Goal: Check status: Verify the current state of an ongoing process or item

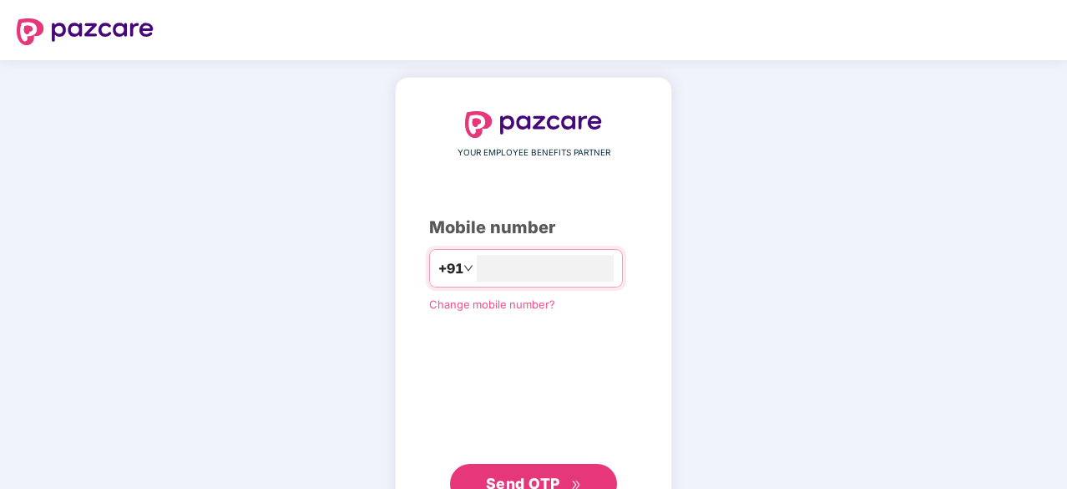
type input "*"
type input "**********"
click at [556, 488] on html "**********" at bounding box center [533, 244] width 1067 height 489
click at [516, 475] on span "Send OTP" at bounding box center [523, 482] width 74 height 18
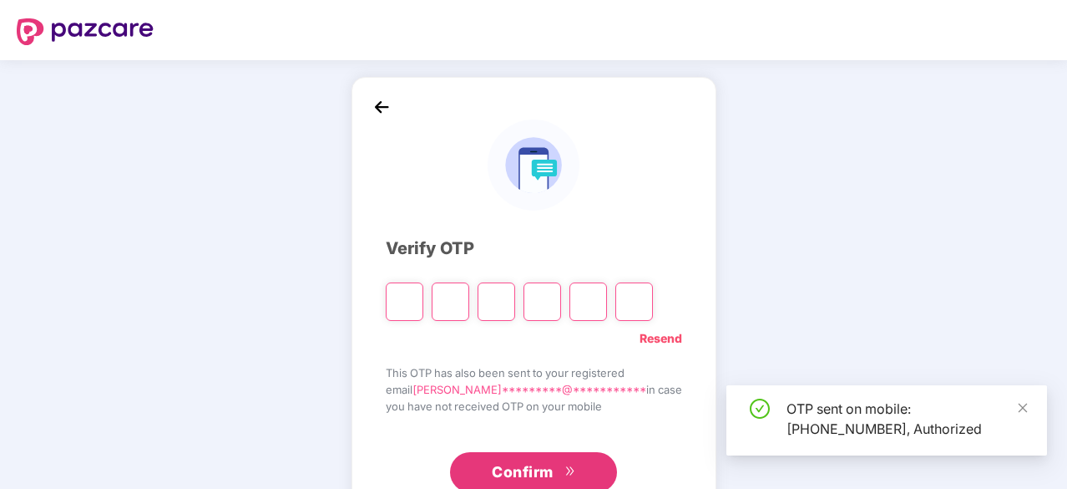
drag, startPoint x: 1028, startPoint y: 410, endPoint x: 804, endPoint y: 367, distance: 228.0
click at [1020, 408] on icon "close" at bounding box center [1023, 408] width 12 height 12
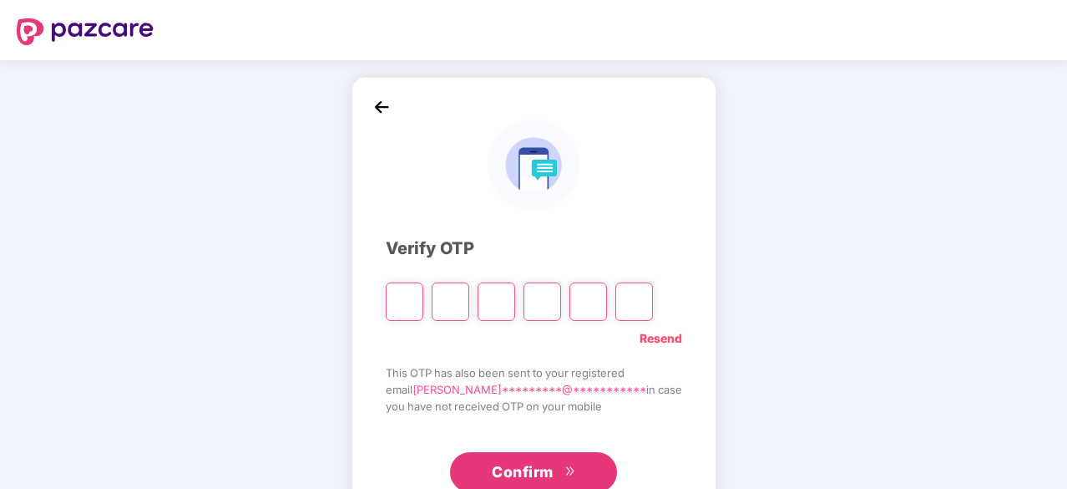
click at [423, 301] on input "Please enter verification code. Digit 1" at bounding box center [405, 301] width 38 height 38
paste input "*"
type input "*"
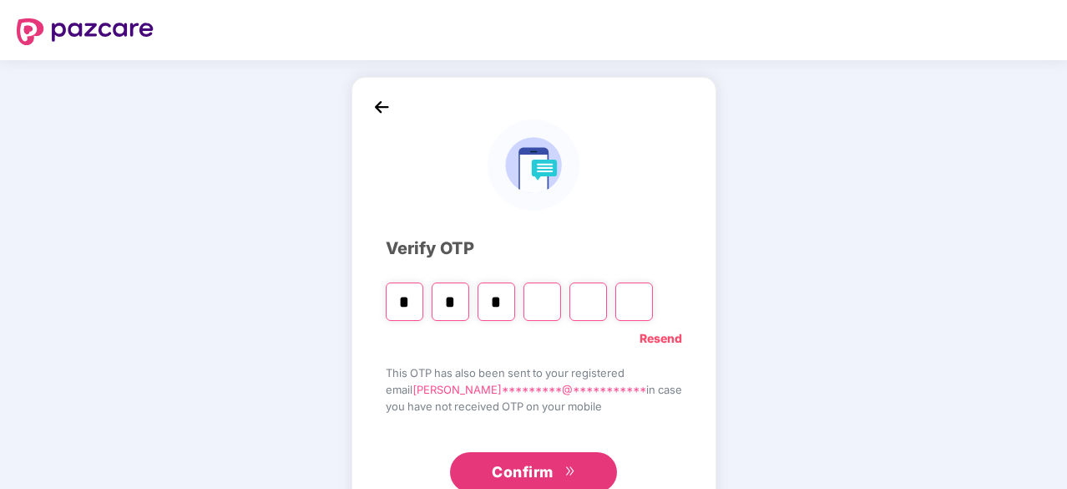
type input "*"
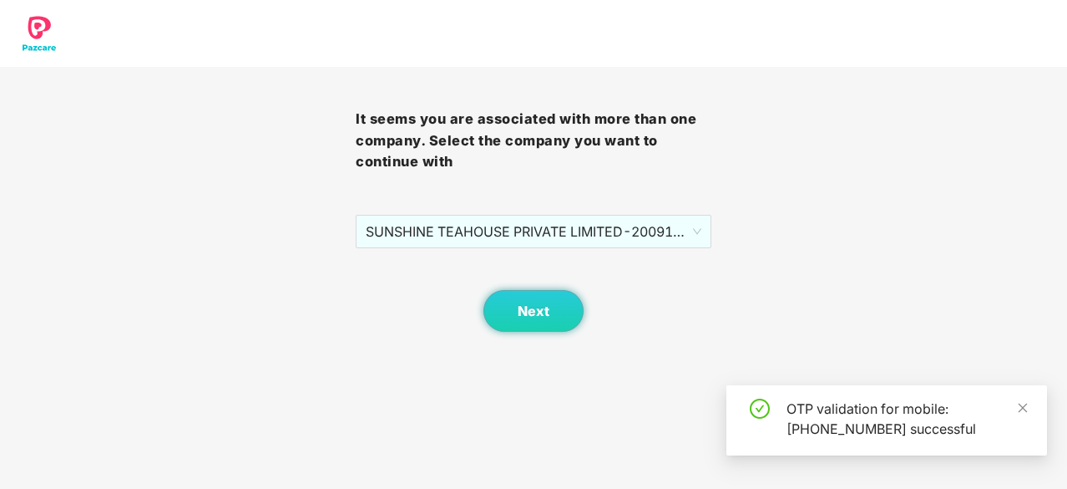
drag, startPoint x: 504, startPoint y: 268, endPoint x: 504, endPoint y: 289, distance: 20.9
click at [503, 273] on div "Next" at bounding box center [534, 290] width 356 height 84
click at [519, 327] on button "Next" at bounding box center [534, 311] width 100 height 42
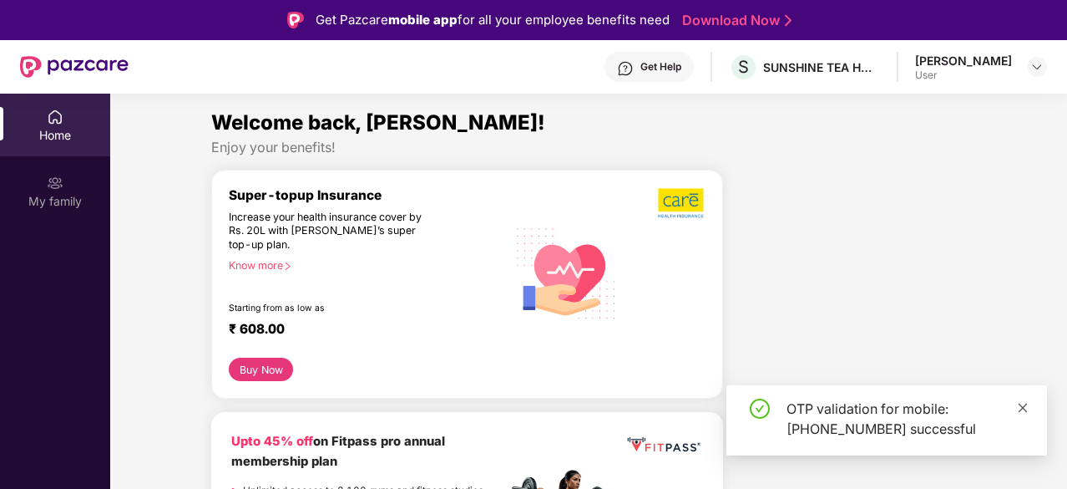
click at [1018, 410] on div "OTP validation for mobile: +917053595586 successful" at bounding box center [887, 420] width 321 height 70
click at [52, 197] on div "My family" at bounding box center [55, 201] width 110 height 17
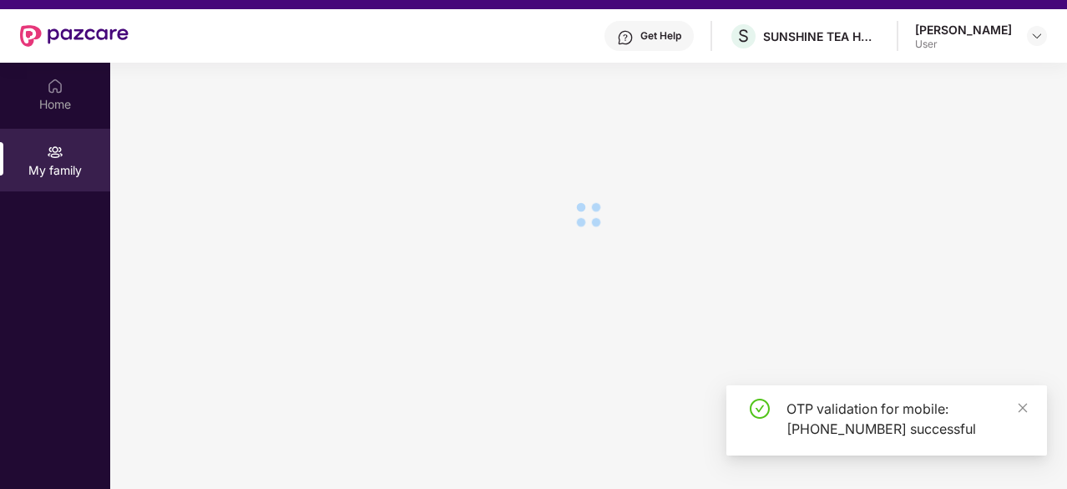
scroll to position [94, 0]
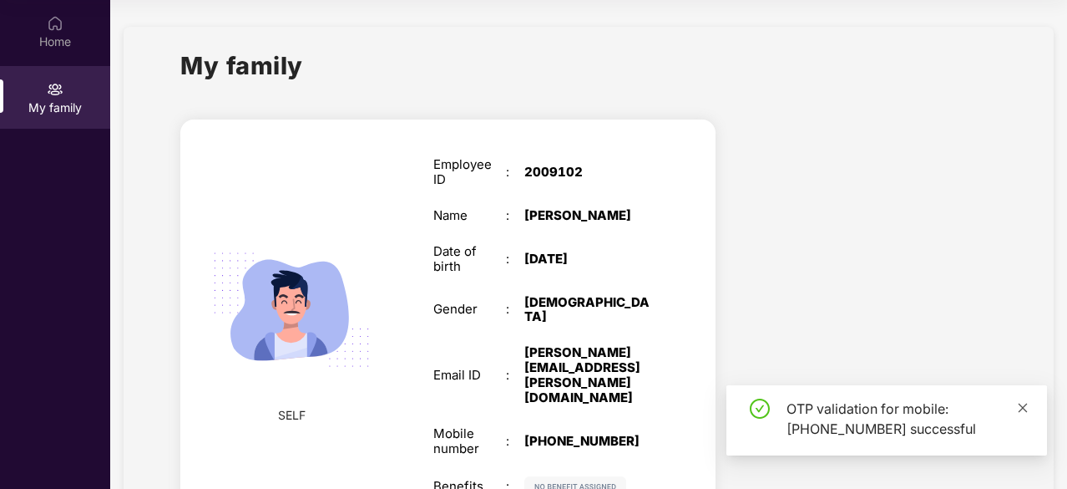
click at [1019, 406] on icon "close" at bounding box center [1023, 408] width 12 height 12
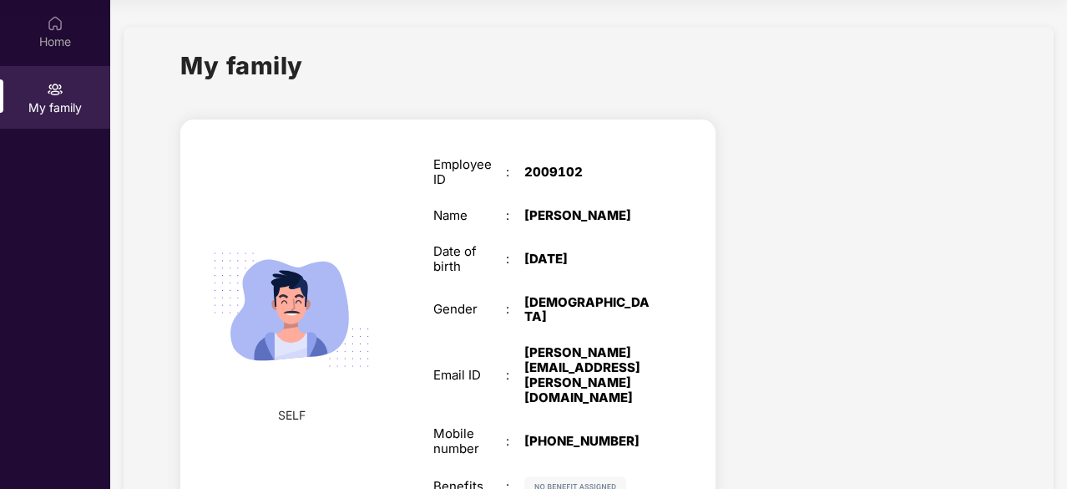
scroll to position [0, 0]
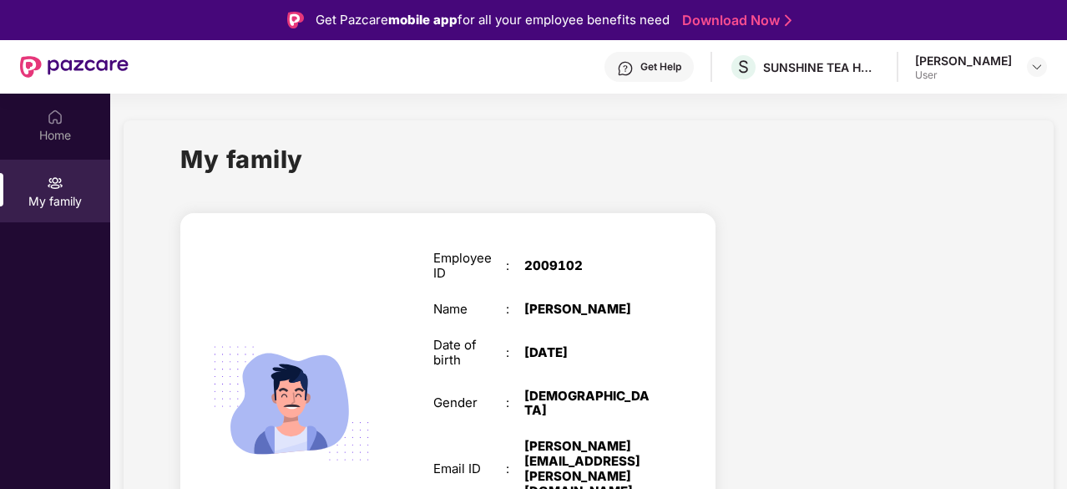
click at [60, 63] on img at bounding box center [74, 67] width 109 height 22
click at [54, 149] on div "Home" at bounding box center [55, 125] width 110 height 63
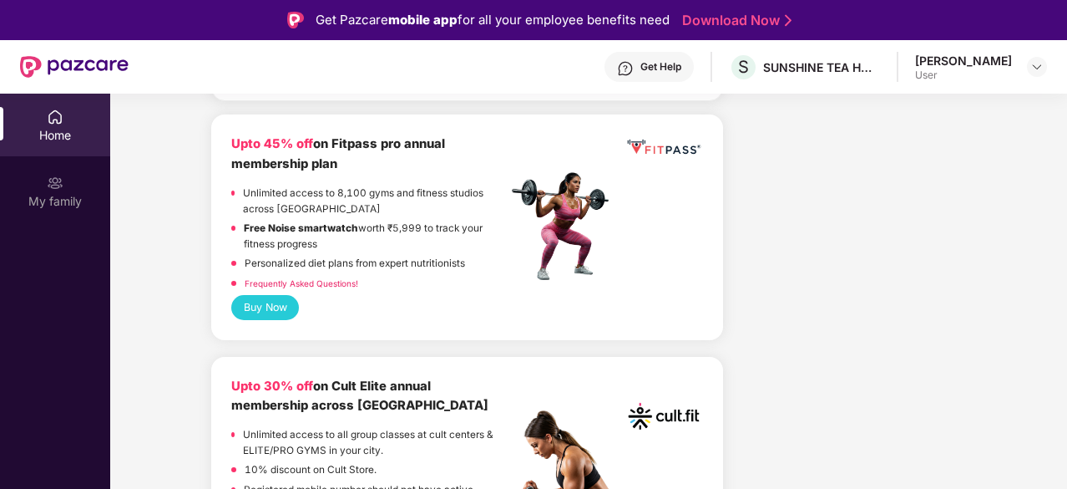
scroll to position [668, 0]
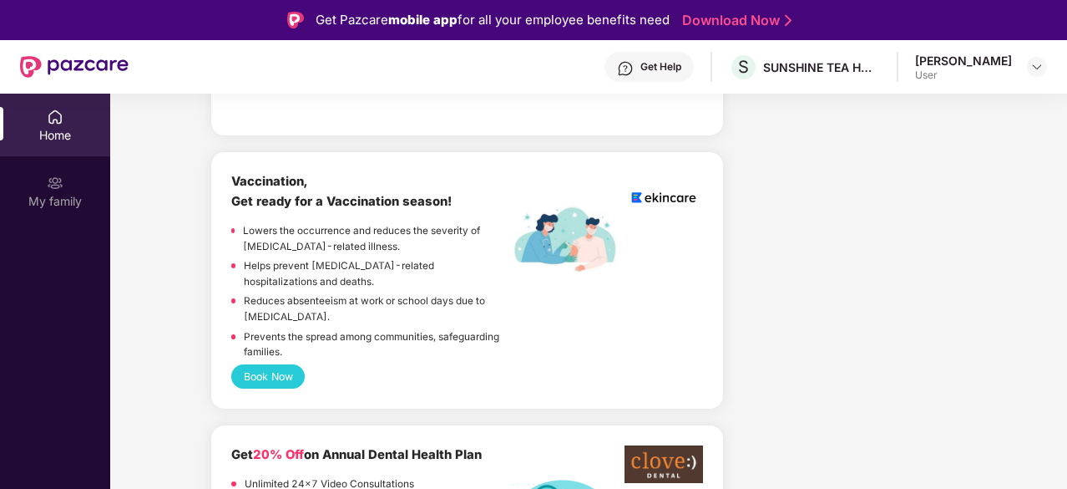
scroll to position [1086, 0]
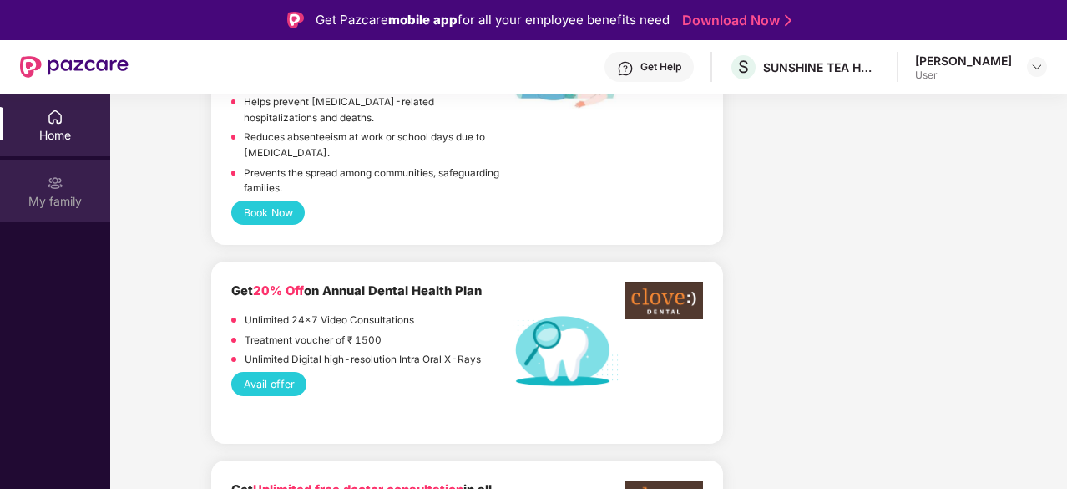
click at [30, 183] on div "My family" at bounding box center [55, 190] width 110 height 63
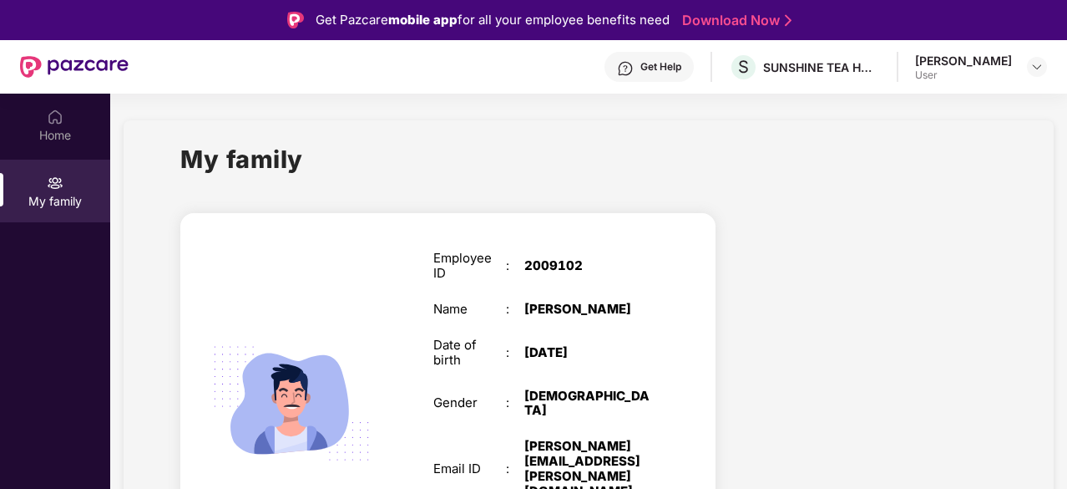
click at [974, 58] on div "[PERSON_NAME]" at bounding box center [963, 61] width 97 height 16
click at [1037, 61] on img at bounding box center [1036, 66] width 13 height 13
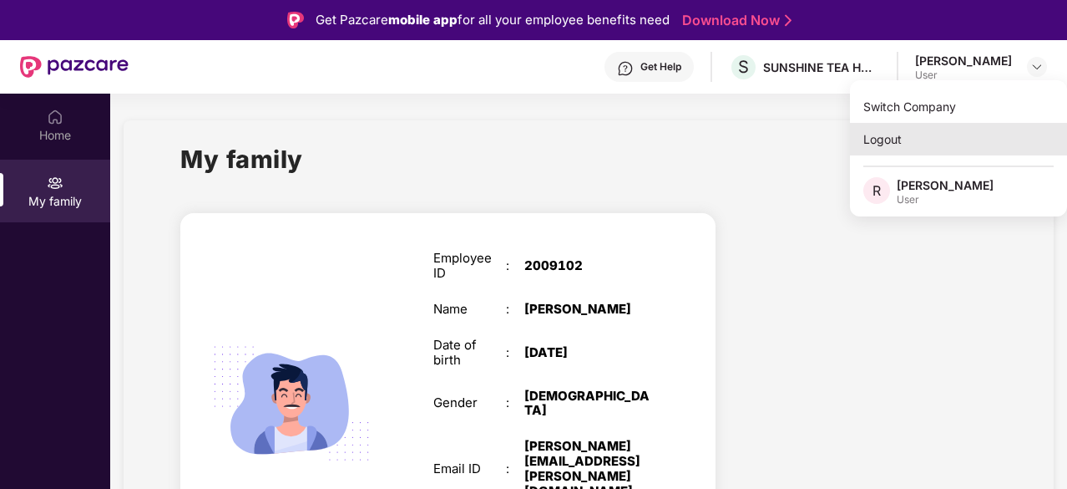
click at [904, 136] on div "Logout" at bounding box center [958, 139] width 217 height 33
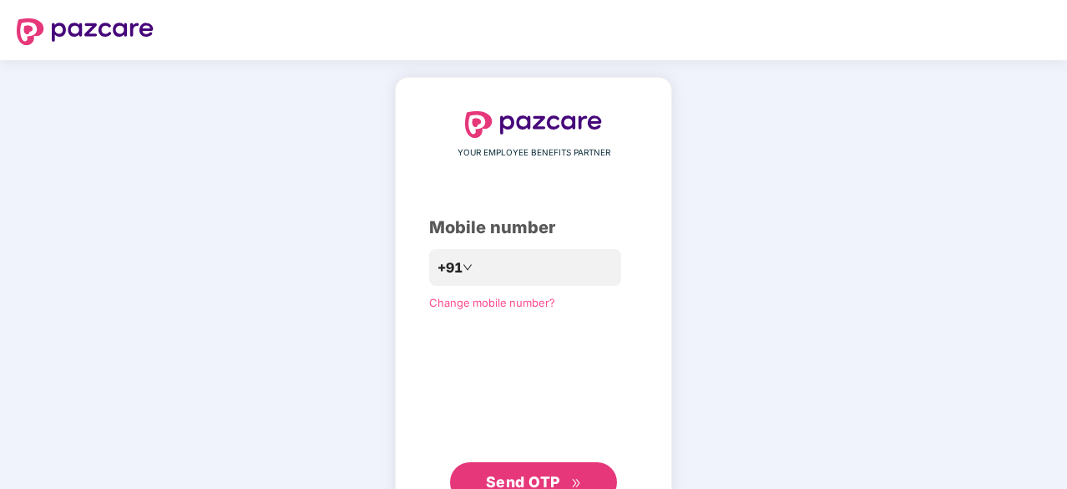
click at [467, 305] on span "Change mobile number?" at bounding box center [492, 302] width 126 height 13
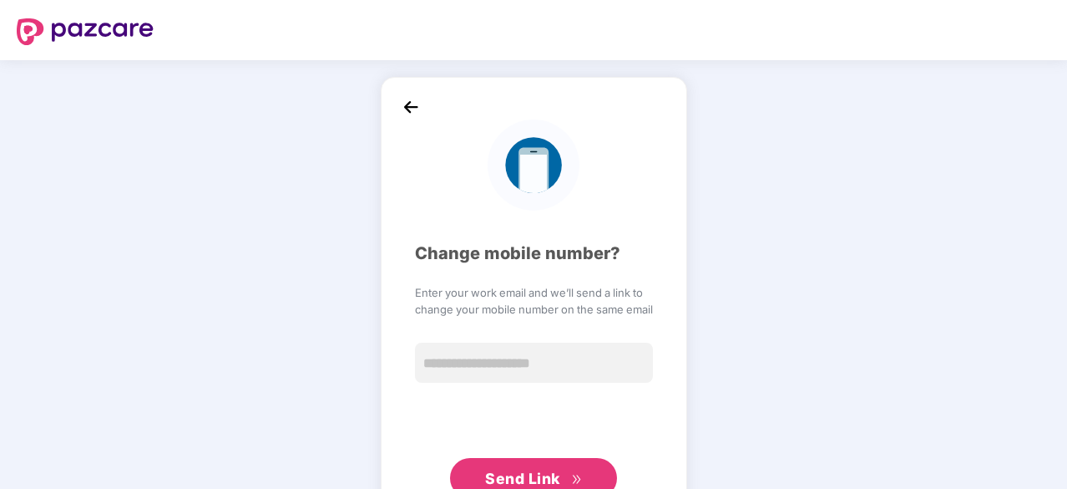
click at [418, 108] on img at bounding box center [410, 106] width 25 height 25
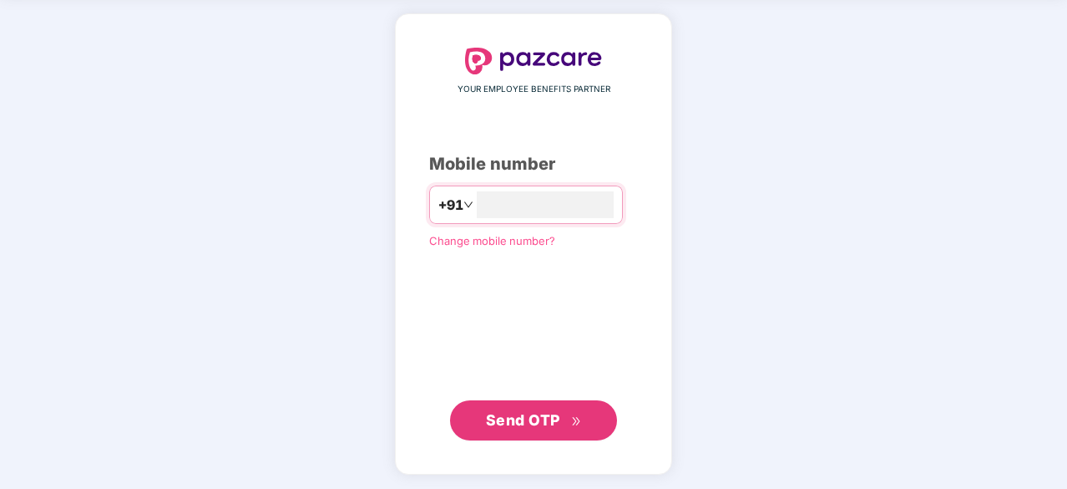
scroll to position [63, 0]
click at [538, 424] on span "Send OTP" at bounding box center [523, 421] width 74 height 18
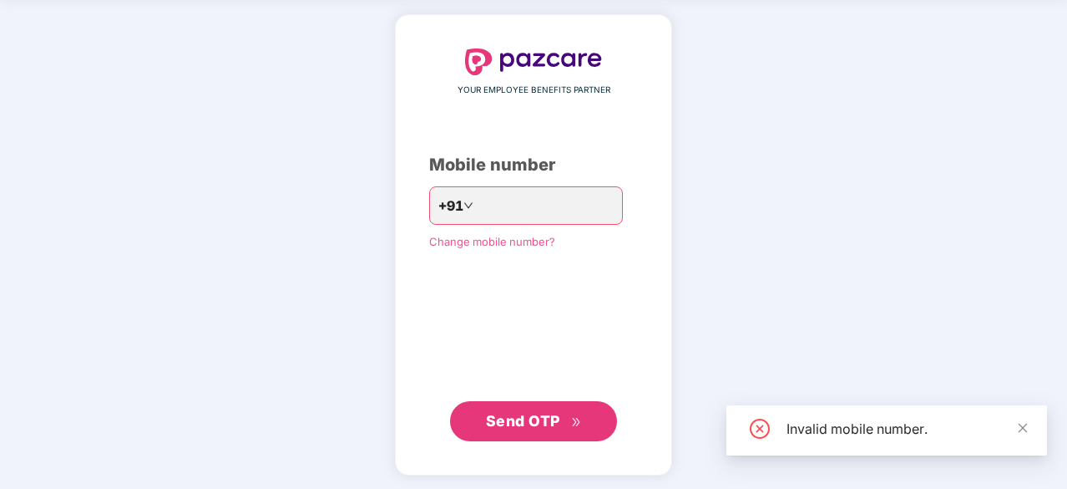
click at [514, 235] on span "Change mobile number?" at bounding box center [492, 241] width 126 height 13
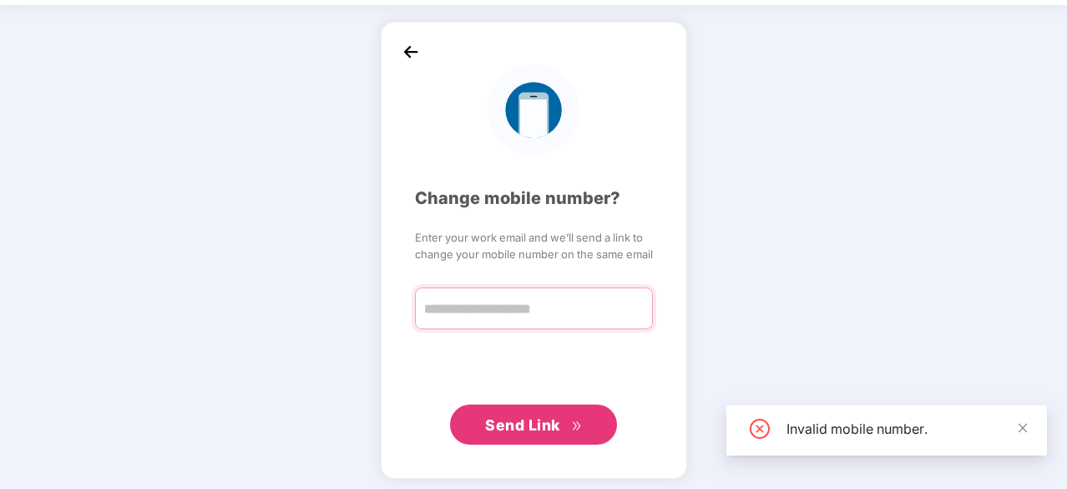
click at [513, 320] on input "text" at bounding box center [534, 308] width 238 height 42
type input "**********"
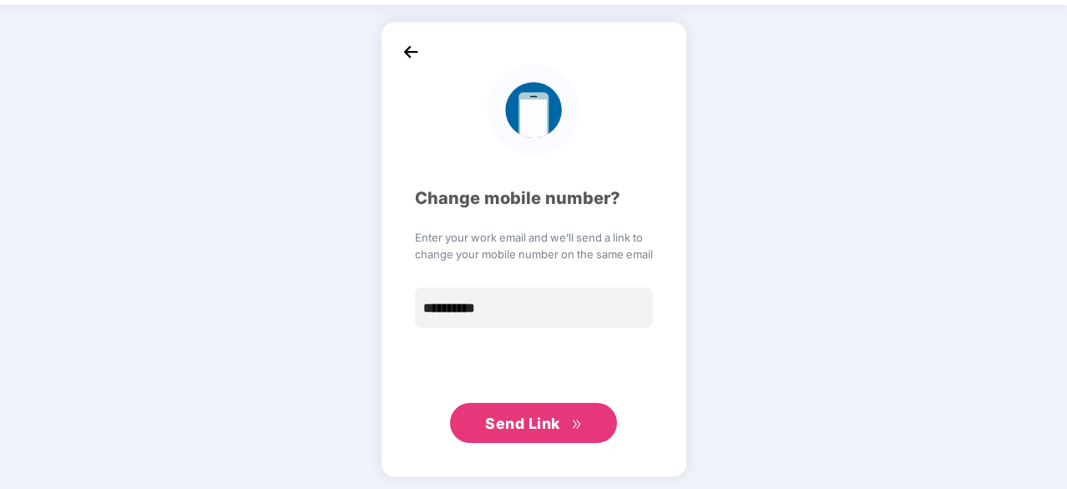
click at [526, 410] on button "Send Link" at bounding box center [533, 423] width 167 height 40
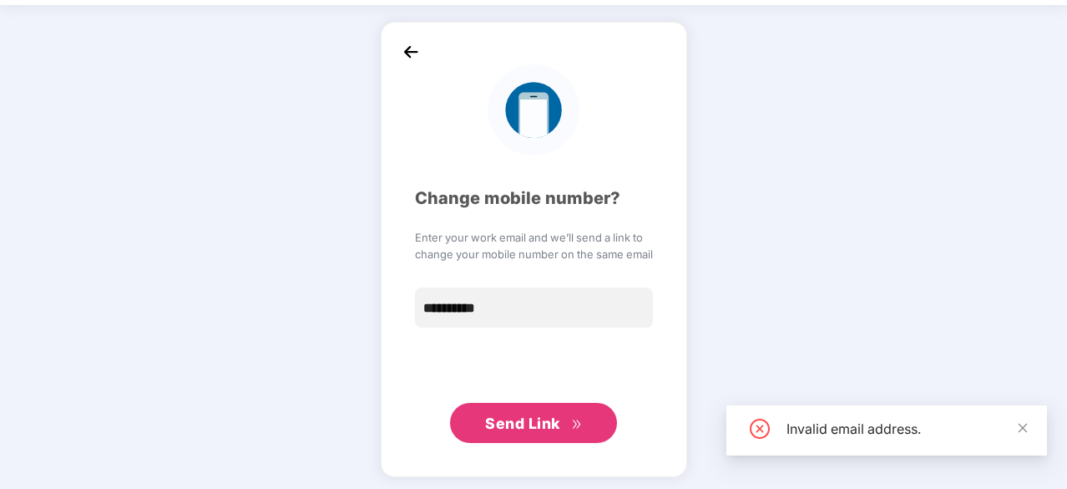
click at [406, 46] on img at bounding box center [410, 51] width 25 height 25
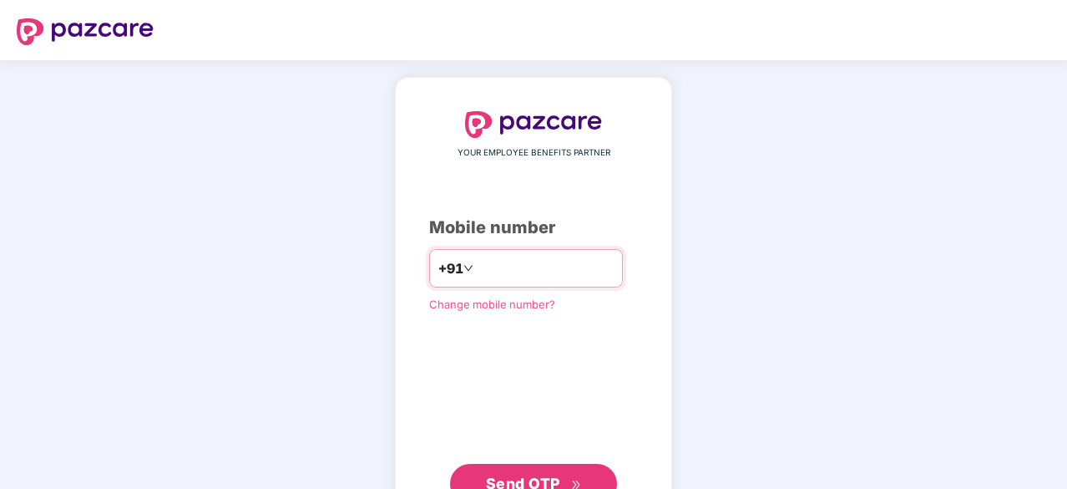
click at [504, 265] on input "number" at bounding box center [545, 268] width 137 height 27
type input "**********"
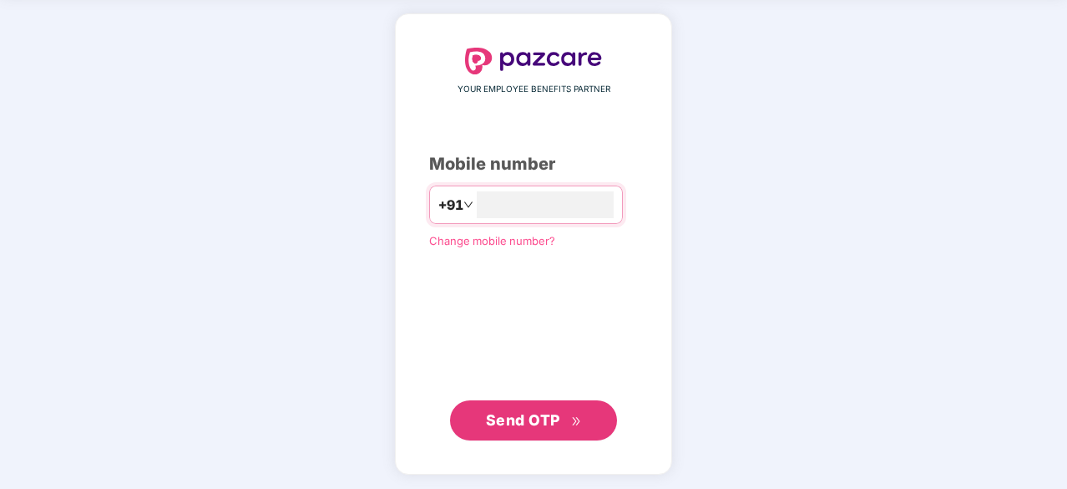
click at [528, 415] on span "Send OTP" at bounding box center [523, 420] width 74 height 18
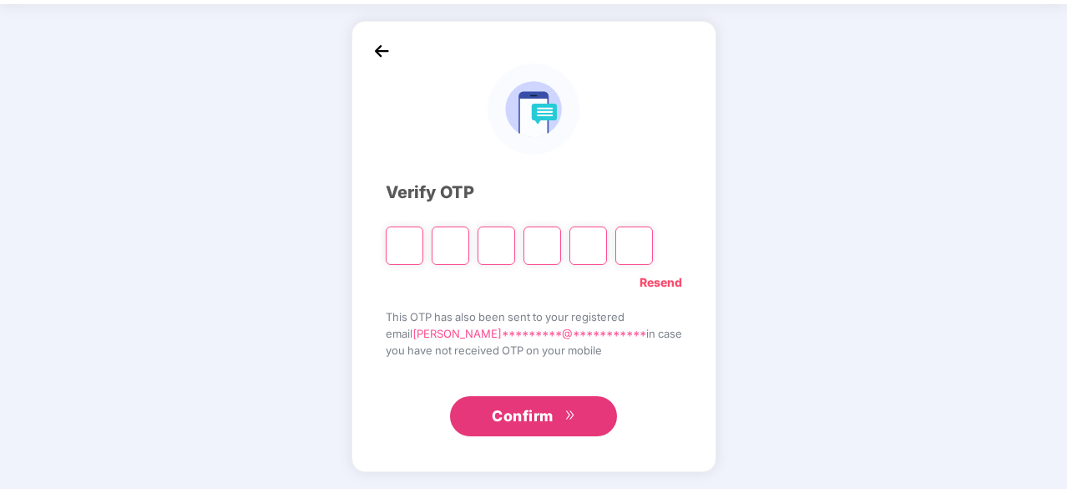
scroll to position [55, 0]
paste input "*"
type input "*"
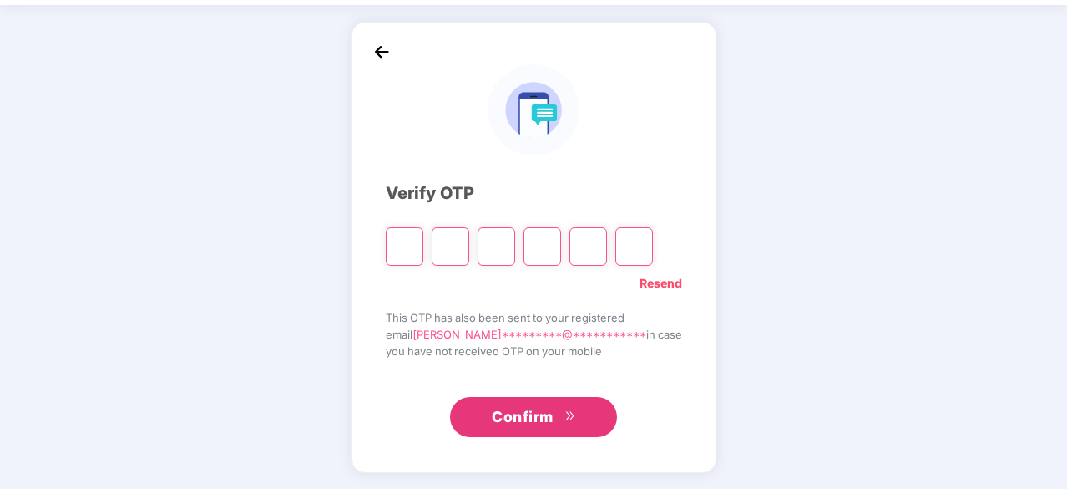
type input "*"
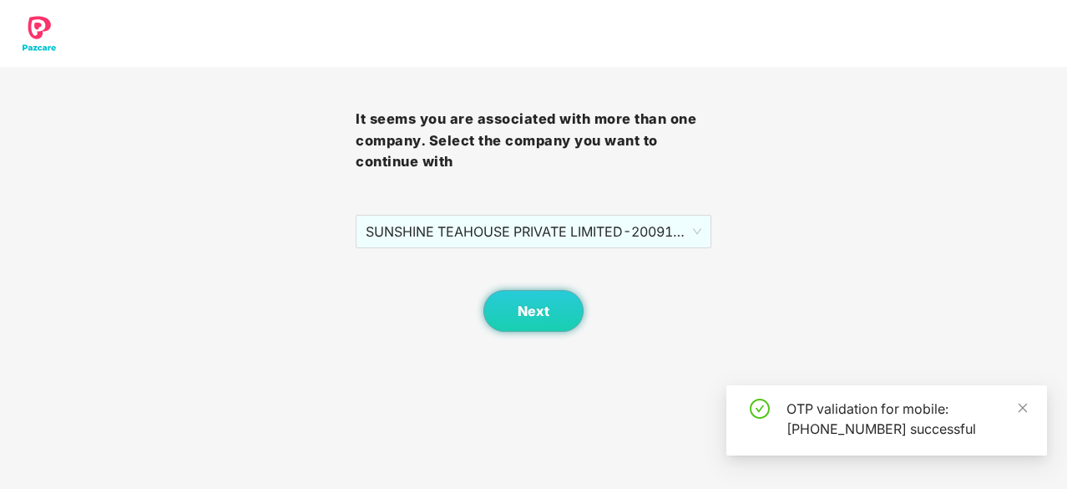
scroll to position [0, 0]
click at [506, 430] on body "It seems you are associated with more than one company. Select the company you …" at bounding box center [533, 244] width 1067 height 489
drag, startPoint x: 669, startPoint y: 189, endPoint x: 663, endPoint y: 225, distance: 37.2
click at [669, 213] on div "It seems you are associated with more than one company. Select the company you …" at bounding box center [534, 199] width 356 height 265
click at [658, 234] on span "SUNSHINE TEAHOUSE PRIVATE LIMITED - 2009102 - EMPLOYEE" at bounding box center [534, 231] width 336 height 32
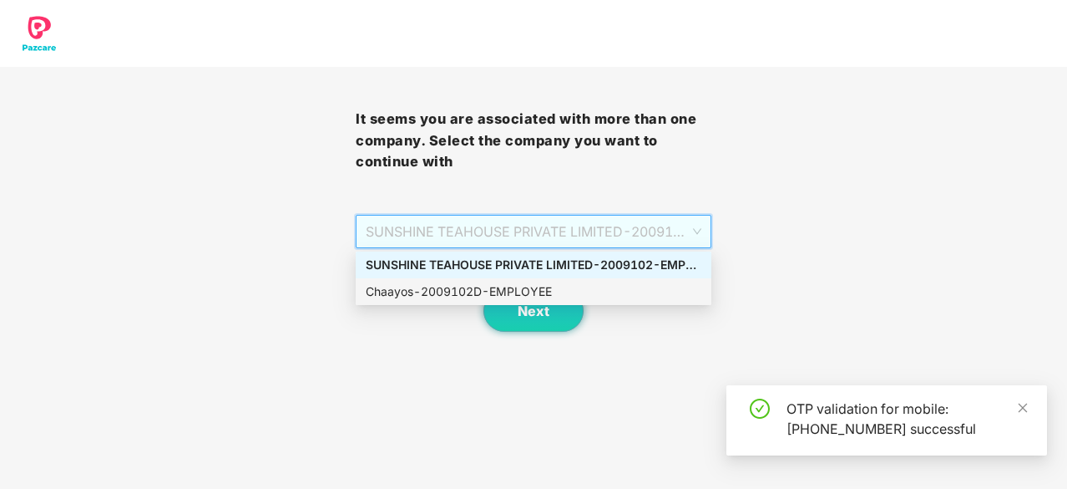
click at [630, 291] on div "Chaayos - 2009102D - EMPLOYEE" at bounding box center [534, 291] width 336 height 18
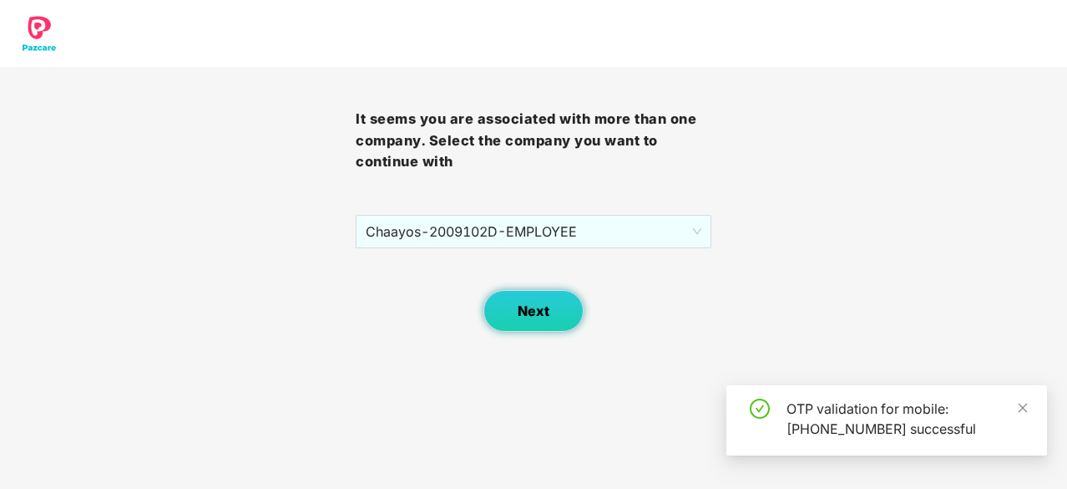
click at [523, 303] on span "Next" at bounding box center [534, 311] width 32 height 16
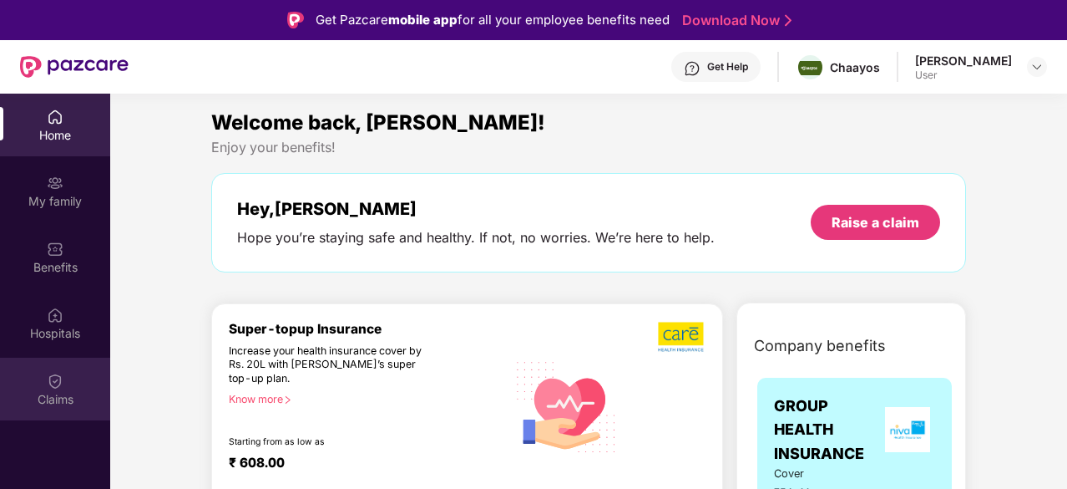
click at [68, 392] on div "Claims" at bounding box center [55, 399] width 110 height 17
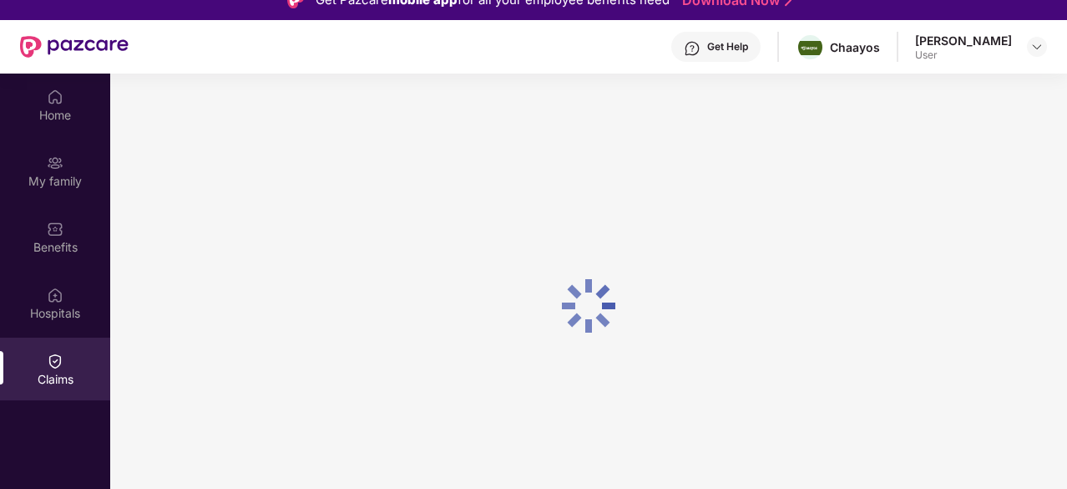
scroll to position [94, 0]
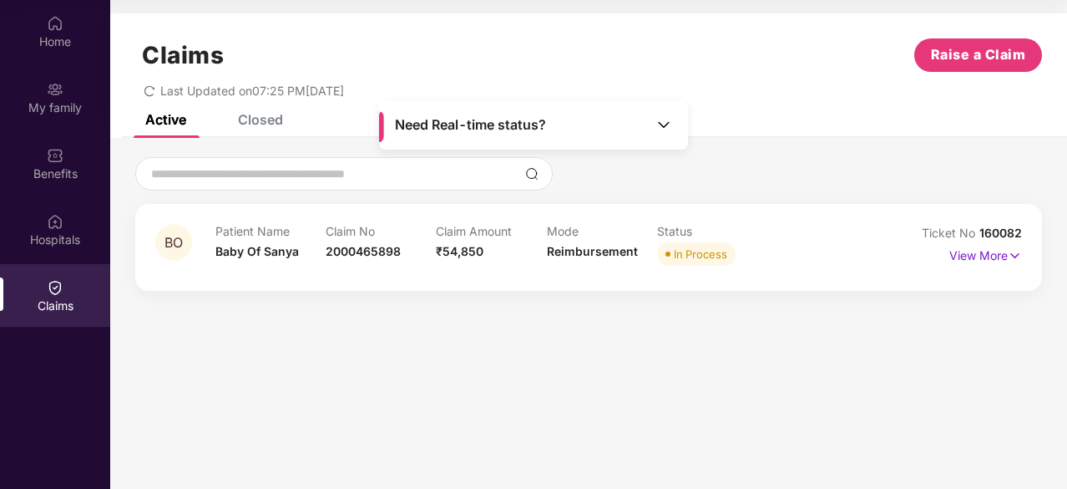
click at [266, 132] on div "Closed" at bounding box center [248, 119] width 70 height 37
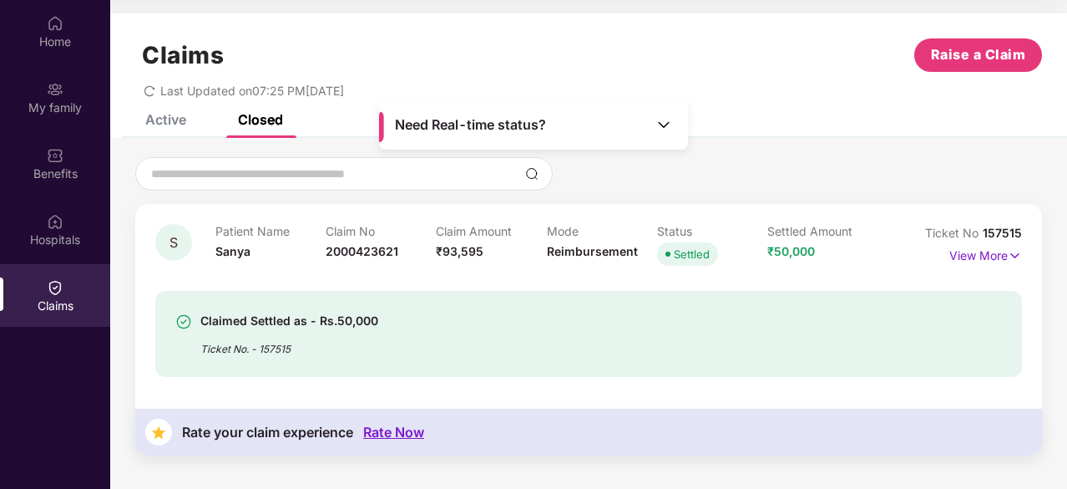
click at [155, 114] on div "Active" at bounding box center [165, 119] width 41 height 17
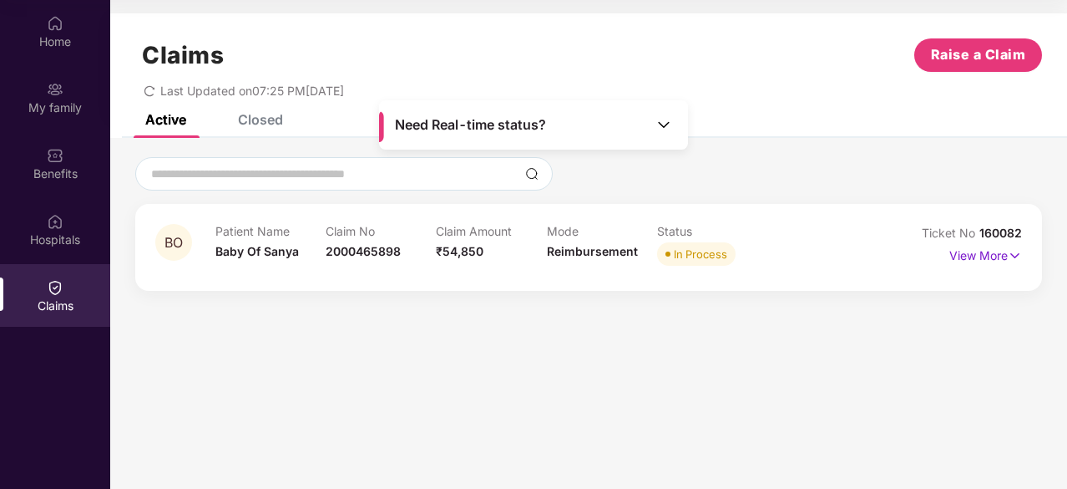
drag, startPoint x: 848, startPoint y: 266, endPoint x: 866, endPoint y: 266, distance: 18.4
click at [848, 265] on div "Patient Name Baby Of Sanya Claim No 2000465898 Claim Amount ₹54,850 Mode Reimbu…" at bounding box center [546, 247] width 662 height 46
click at [994, 257] on p "View More" at bounding box center [985, 253] width 73 height 23
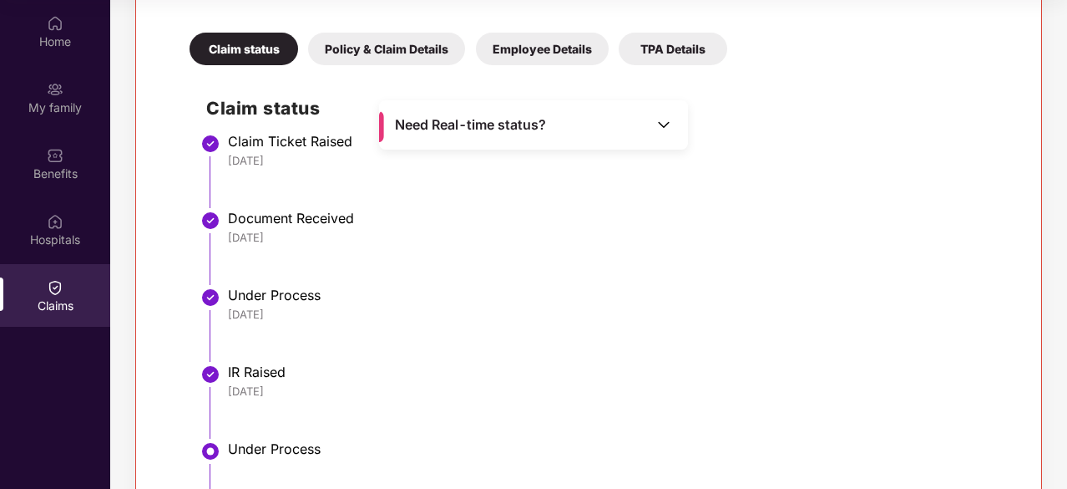
scroll to position [524, 0]
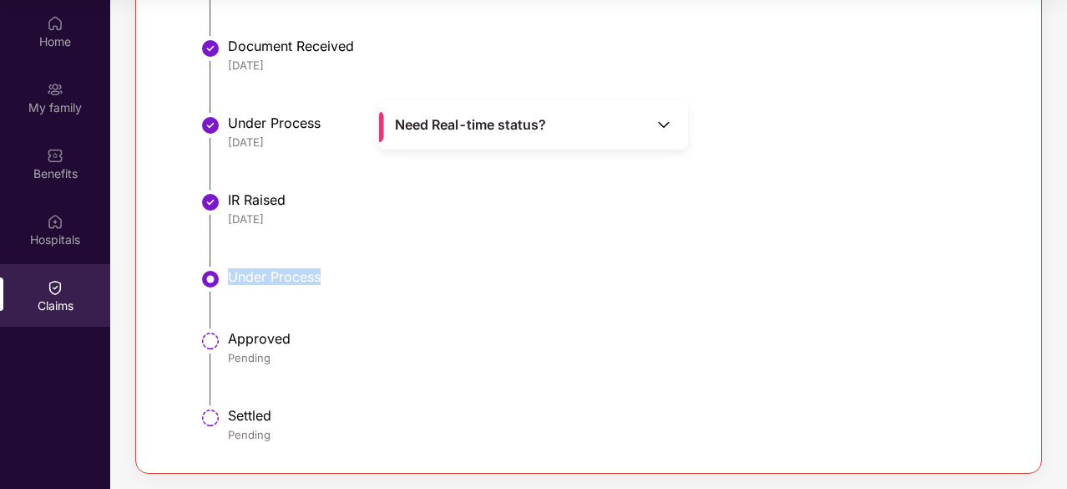
drag, startPoint x: 371, startPoint y: 298, endPoint x: 456, endPoint y: 298, distance: 85.2
click at [456, 298] on li "Under Process" at bounding box center [605, 305] width 798 height 62
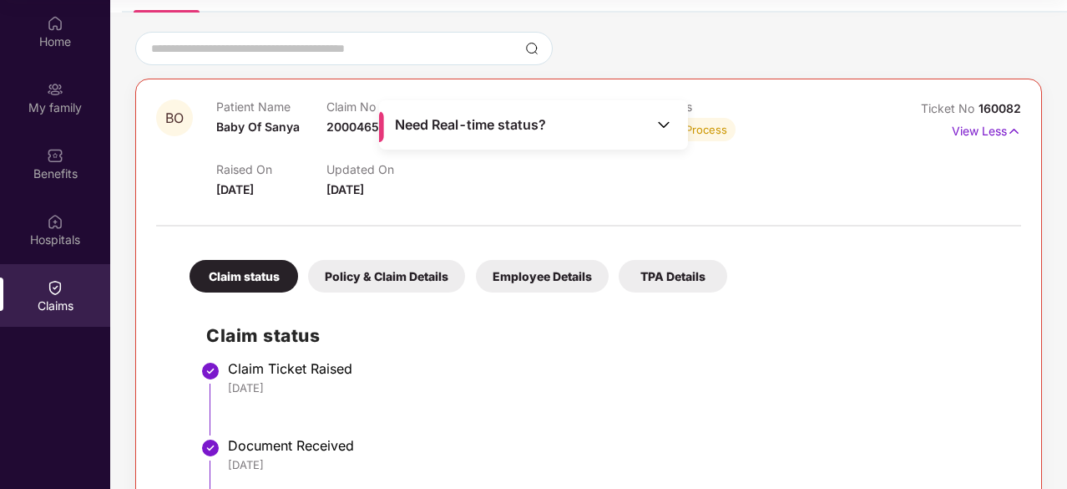
scroll to position [0, 0]
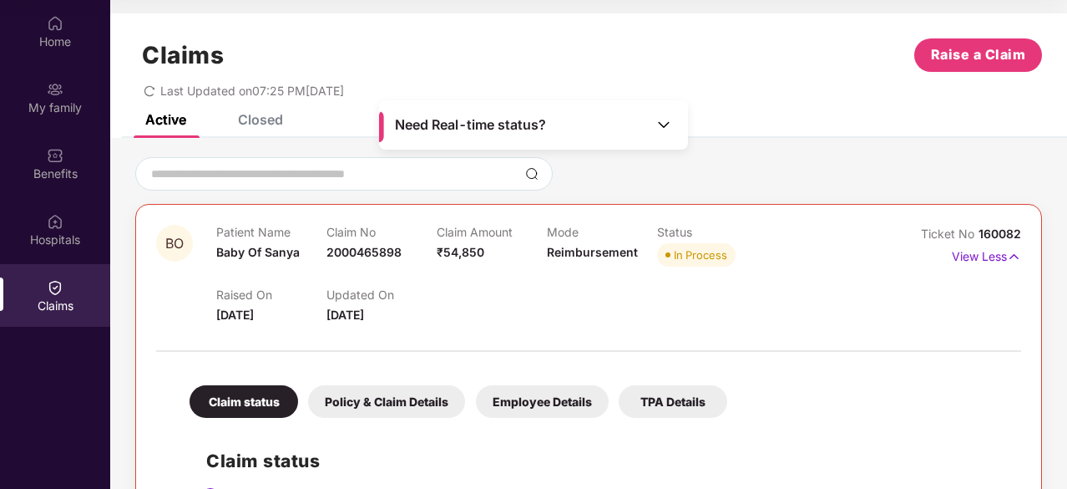
drag, startPoint x: 36, startPoint y: 213, endPoint x: 37, endPoint y: 196, distance: 16.7
click at [36, 211] on div "Hospitals" at bounding box center [55, 229] width 110 height 63
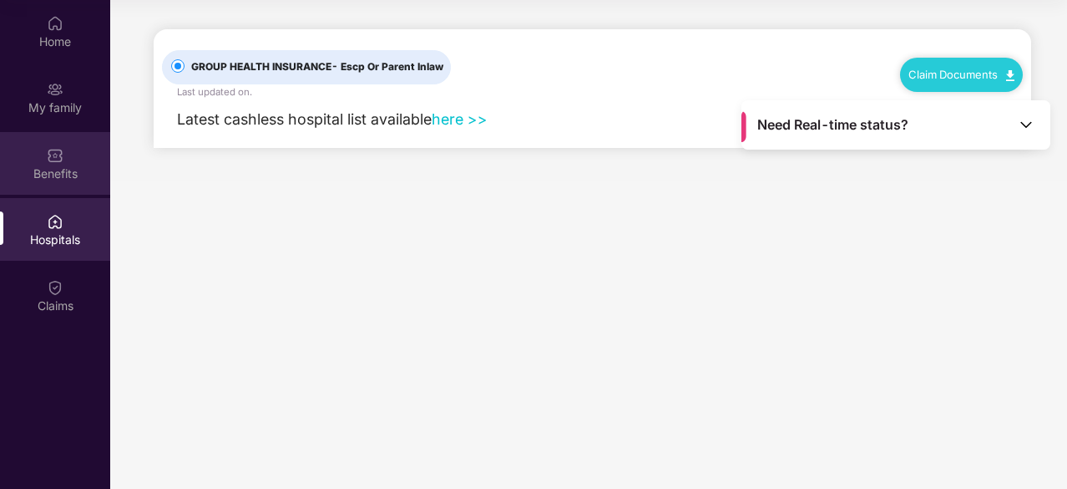
drag, startPoint x: 43, startPoint y: 159, endPoint x: 46, endPoint y: 151, distance: 9.0
click at [46, 151] on div "Benefits" at bounding box center [55, 163] width 110 height 63
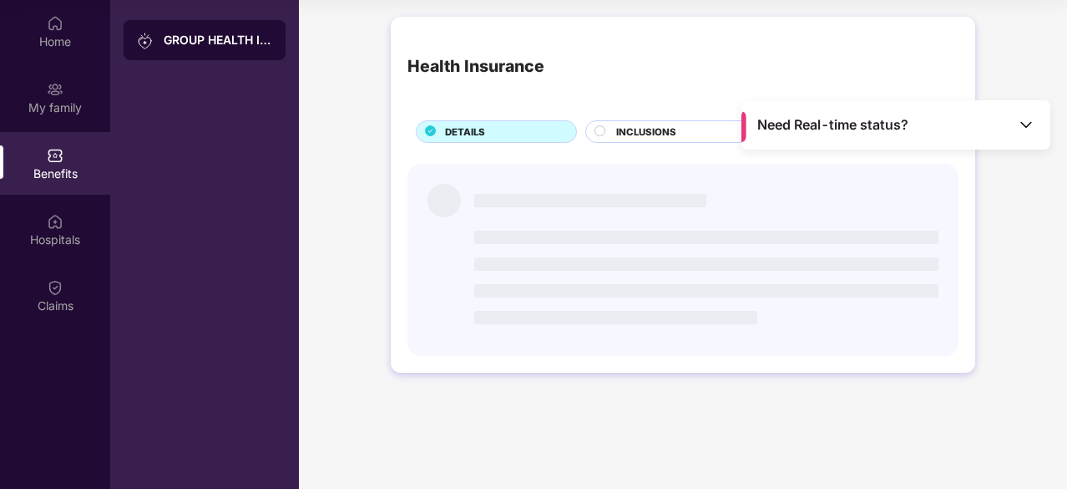
click at [52, 87] on img at bounding box center [55, 89] width 17 height 17
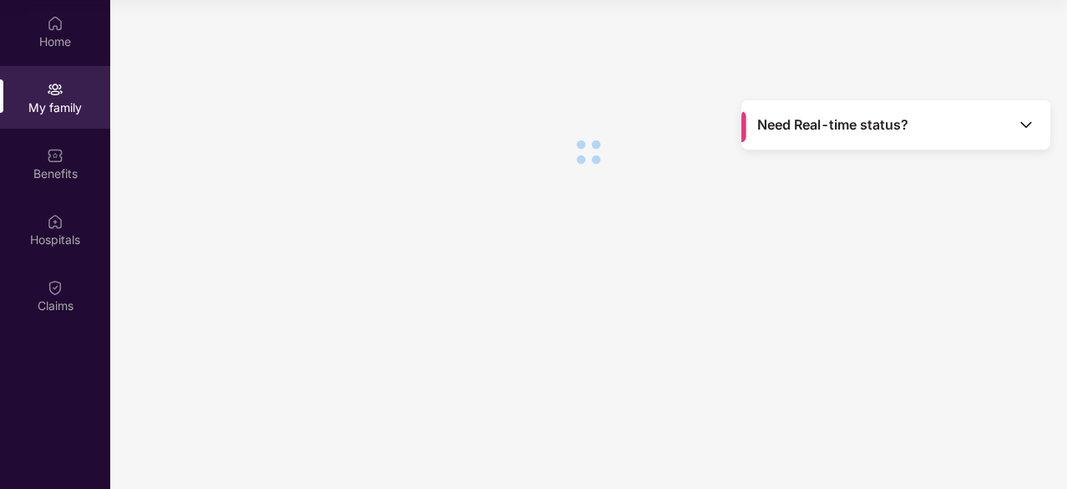
click at [57, 53] on div "Home" at bounding box center [55, 31] width 110 height 63
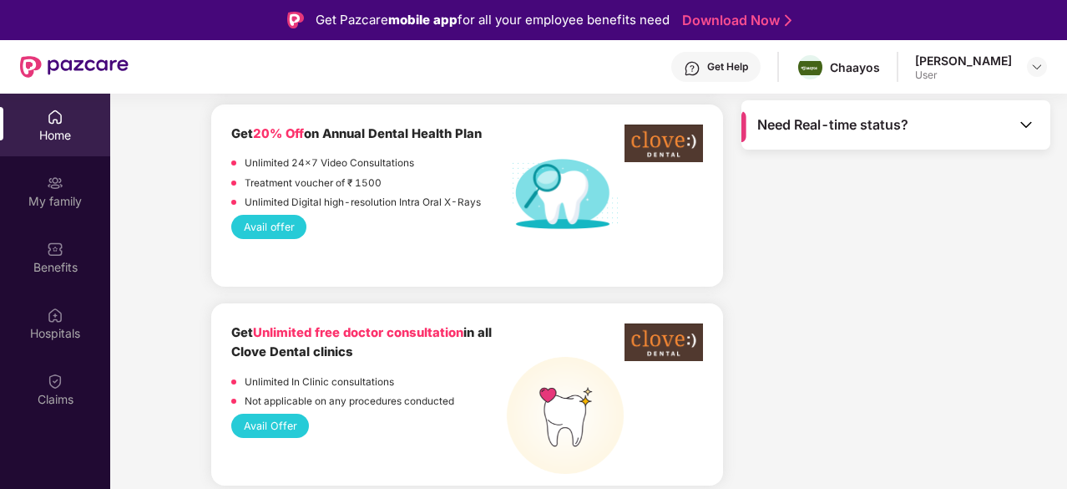
scroll to position [1503, 0]
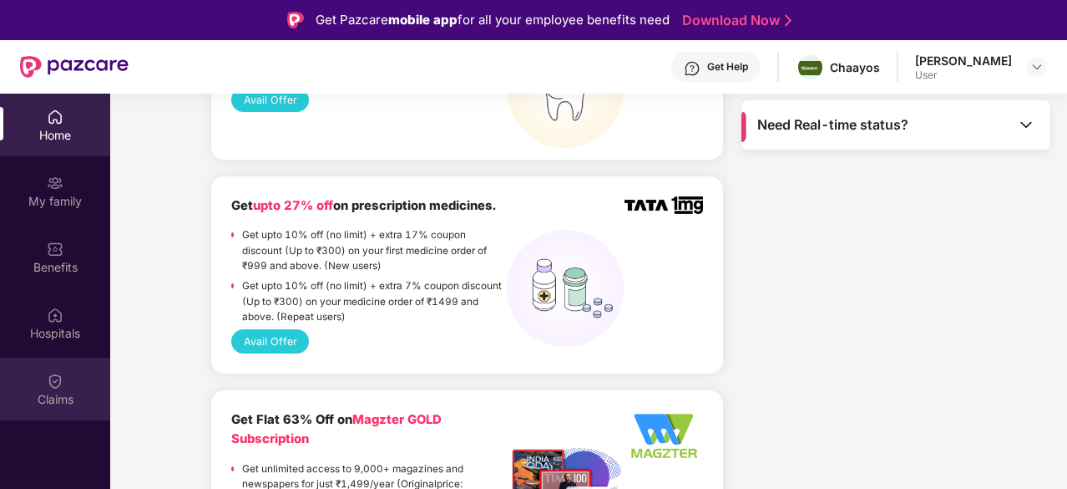
click at [62, 392] on div "Claims" at bounding box center [55, 399] width 110 height 17
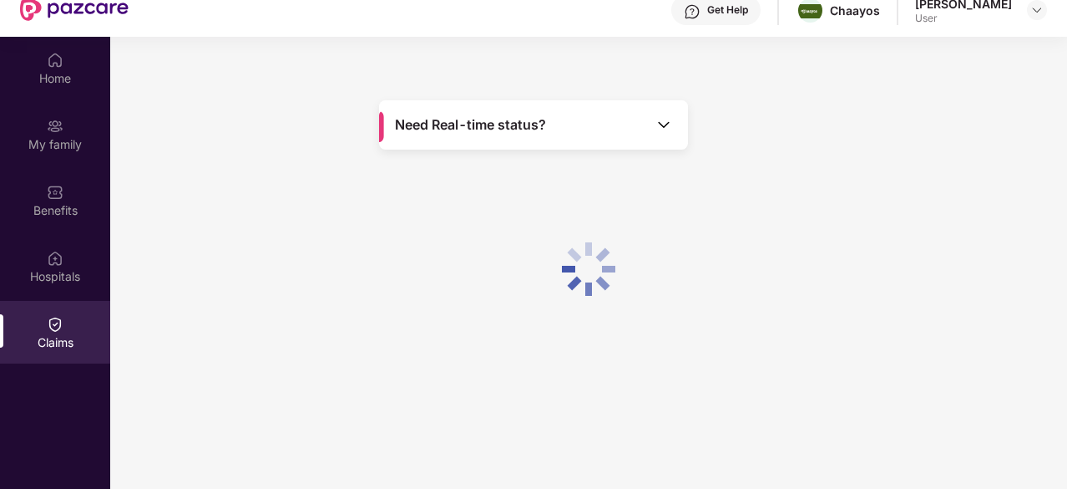
scroll to position [94, 0]
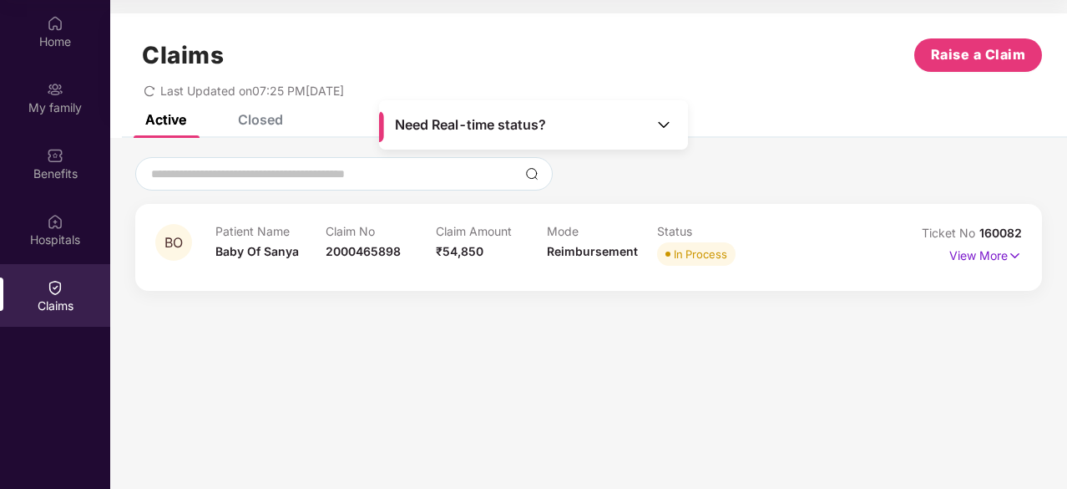
click at [675, 129] on div "Need Real-time status?" at bounding box center [533, 124] width 309 height 49
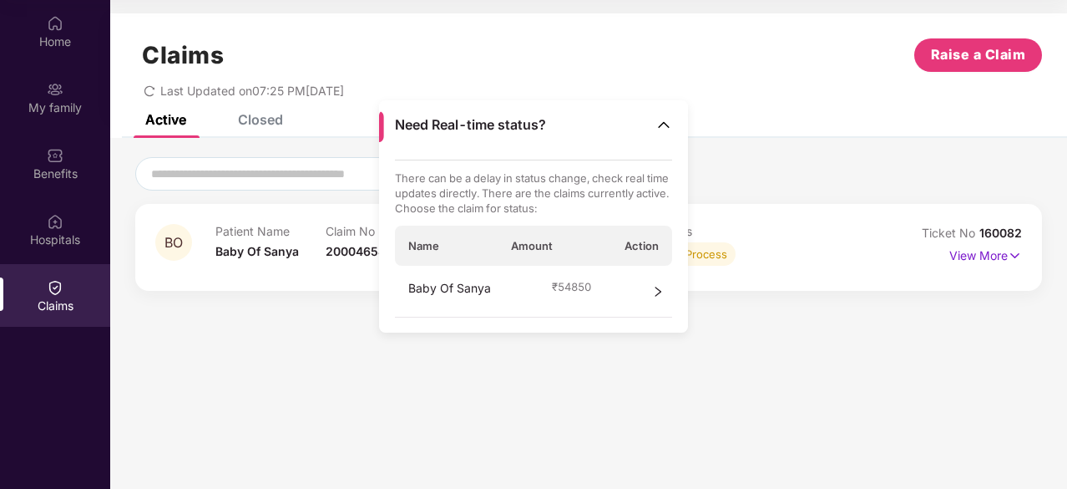
click at [630, 292] on div "Baby Of Sanya ₹ 54850" at bounding box center [534, 292] width 278 height 52
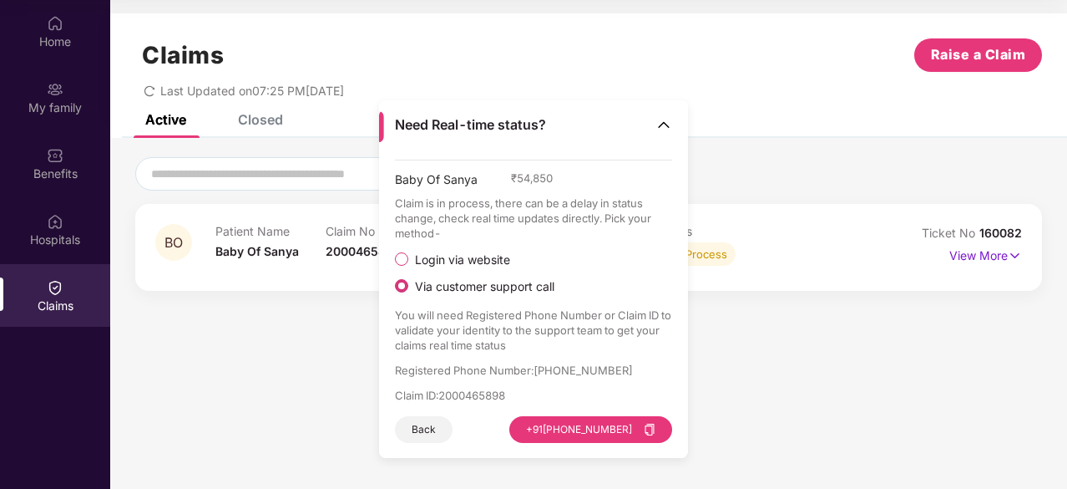
click at [261, 367] on section "Claims Raise a Claim Last Updated on 07:25 PM, 07 Aug 2025 Active Closed BO Pat…" at bounding box center [588, 244] width 957 height 489
click at [669, 126] on img at bounding box center [664, 124] width 17 height 17
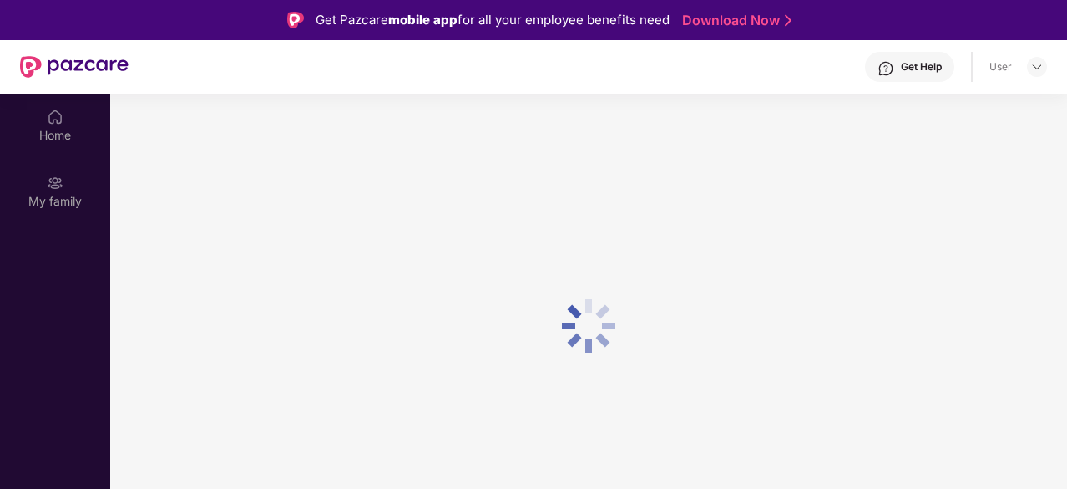
scroll to position [94, 0]
